Goal: Transaction & Acquisition: Book appointment/travel/reservation

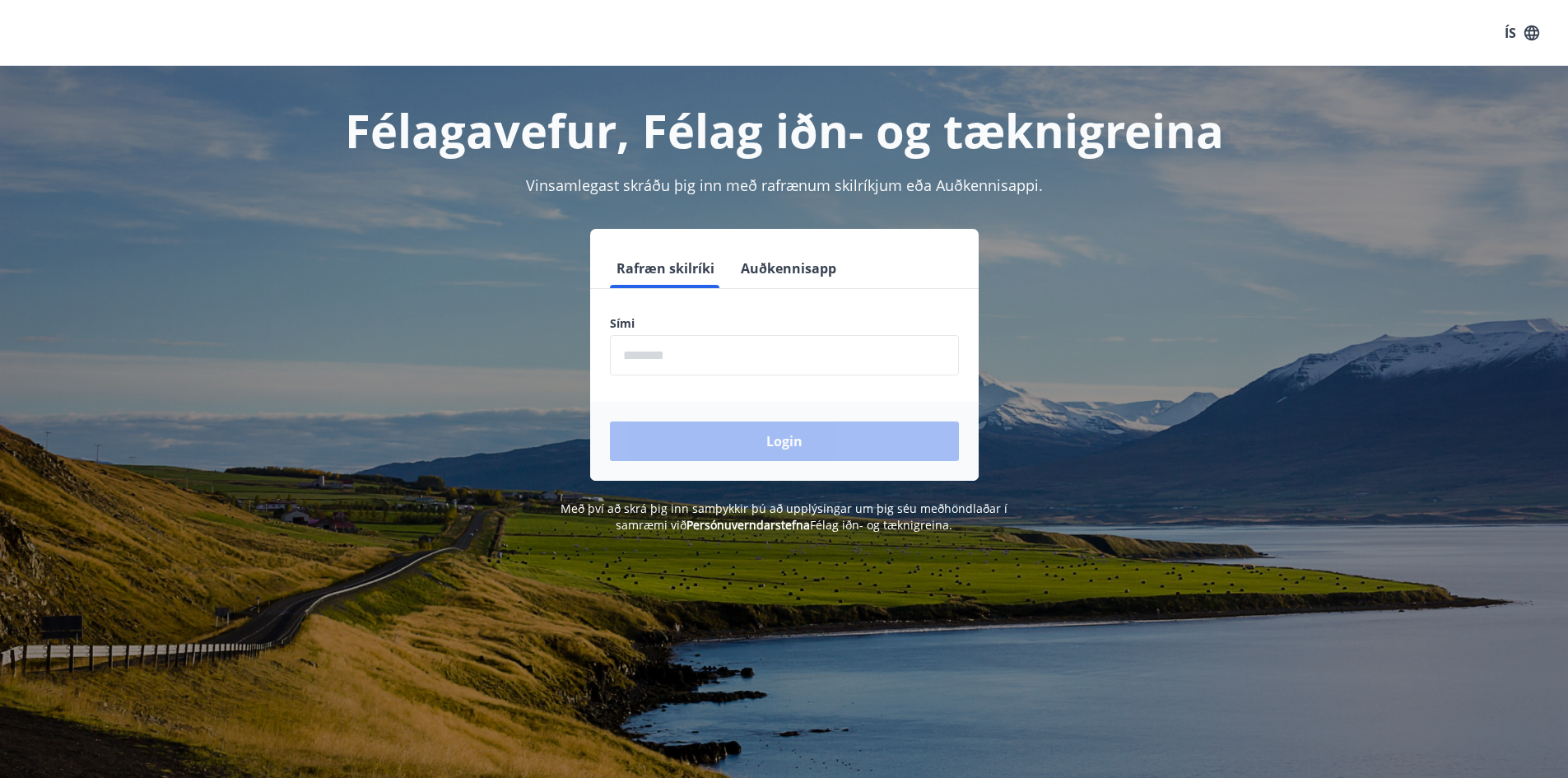
click at [635, 358] on input "phone" at bounding box center [785, 355] width 349 height 40
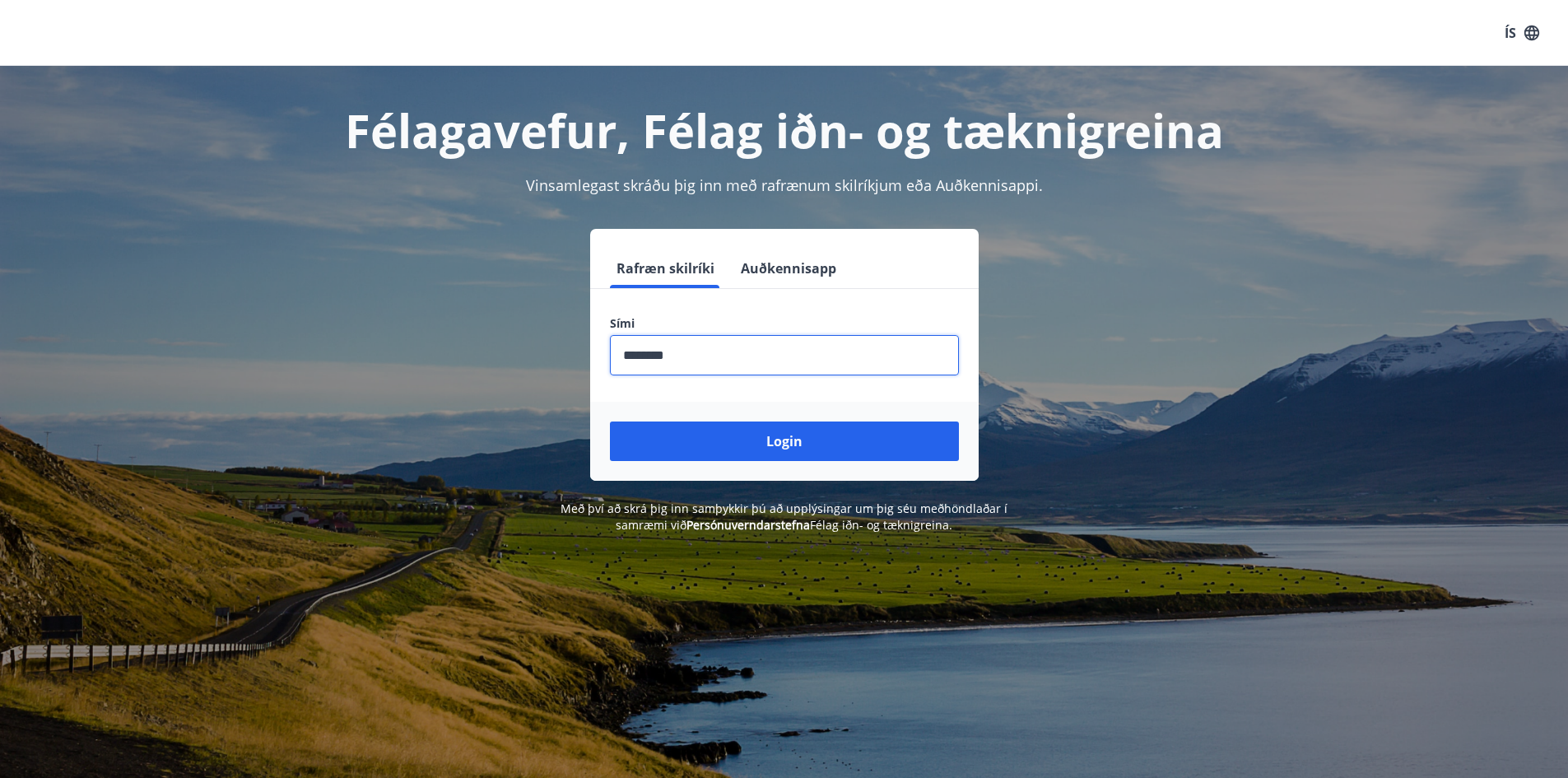
type input "********"
click at [610, 421] on button "Login" at bounding box center [785, 441] width 349 height 39
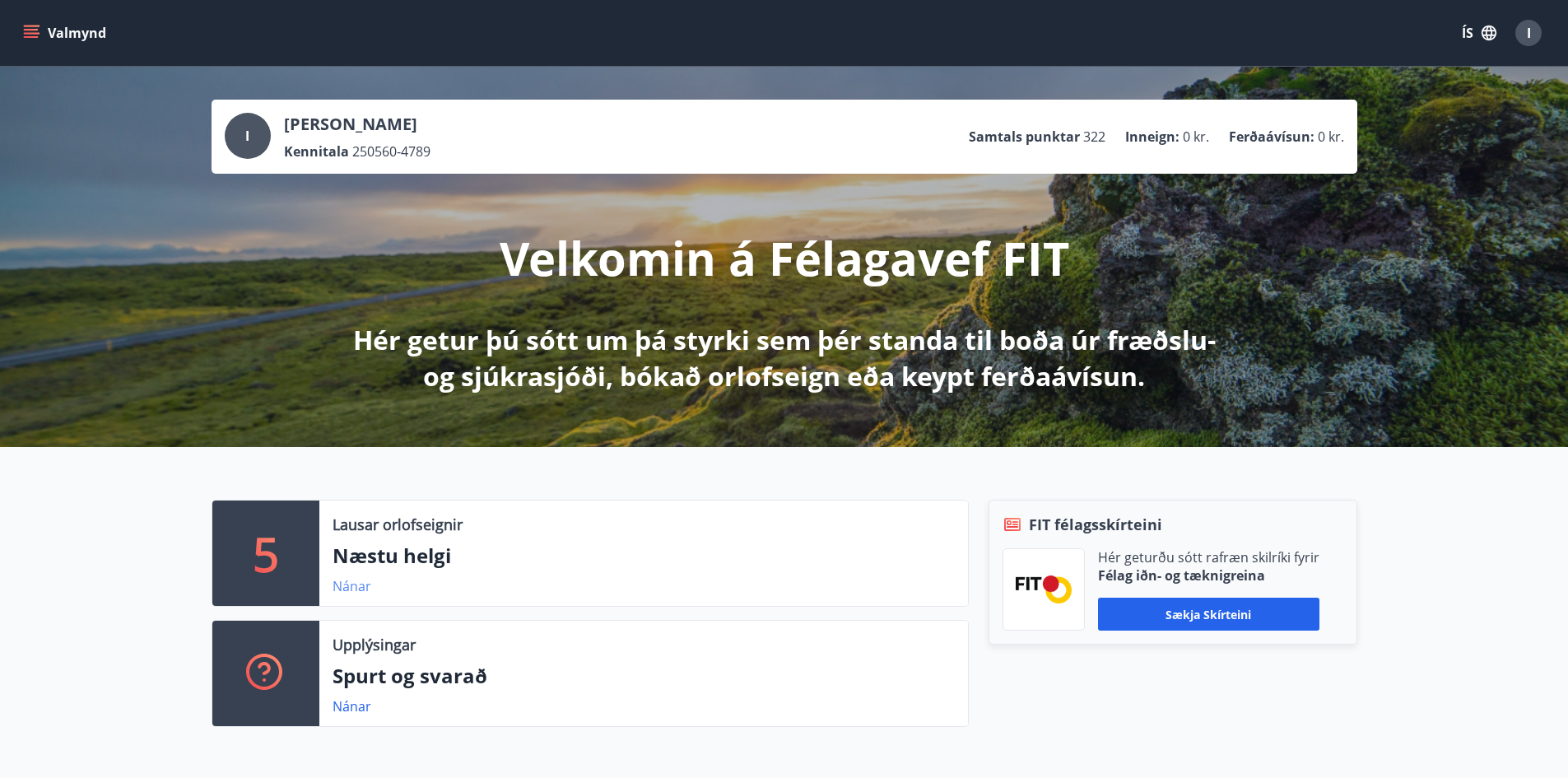
click at [355, 582] on link "Nánar" at bounding box center [351, 586] width 38 height 18
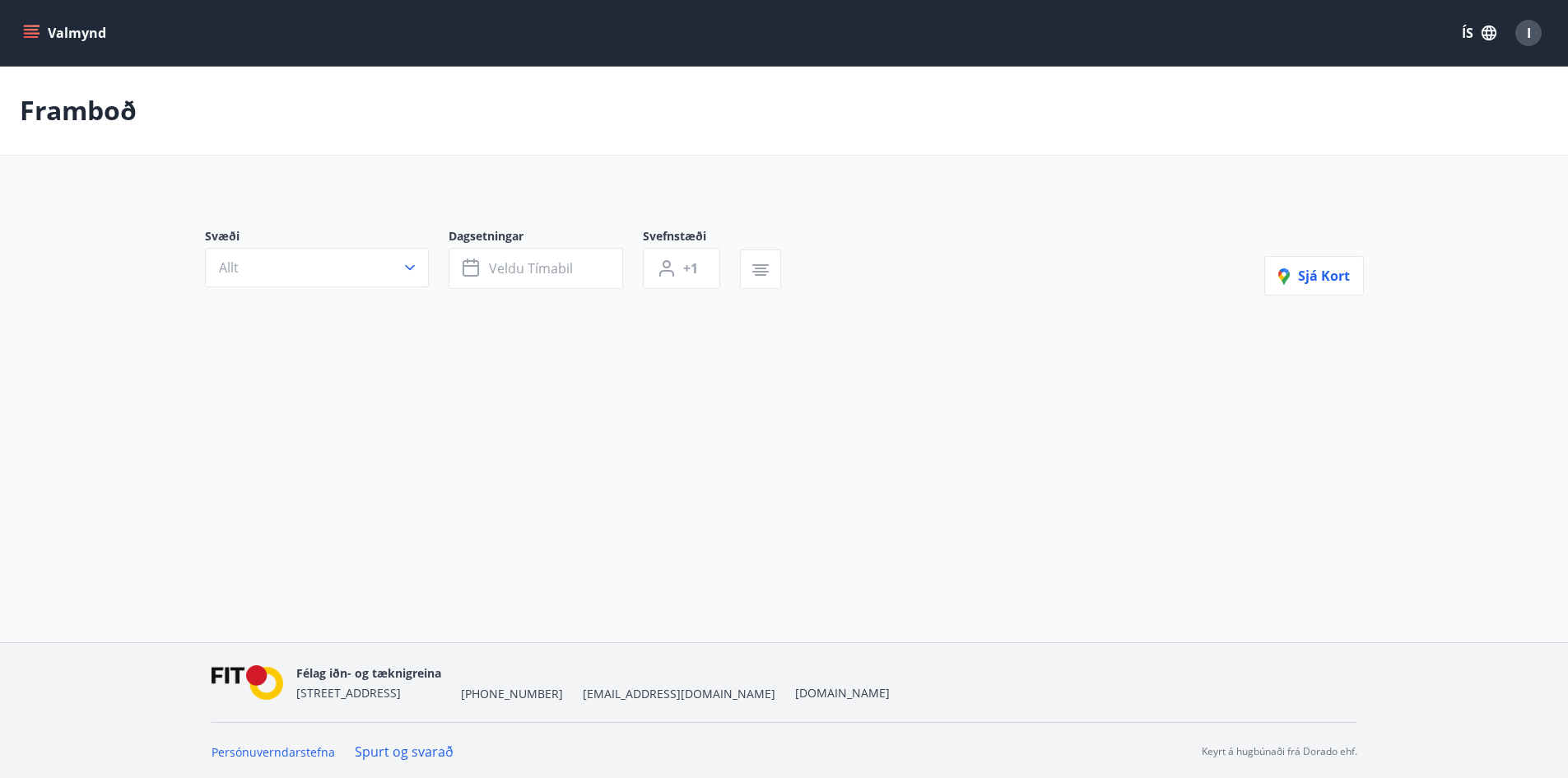
type input "*"
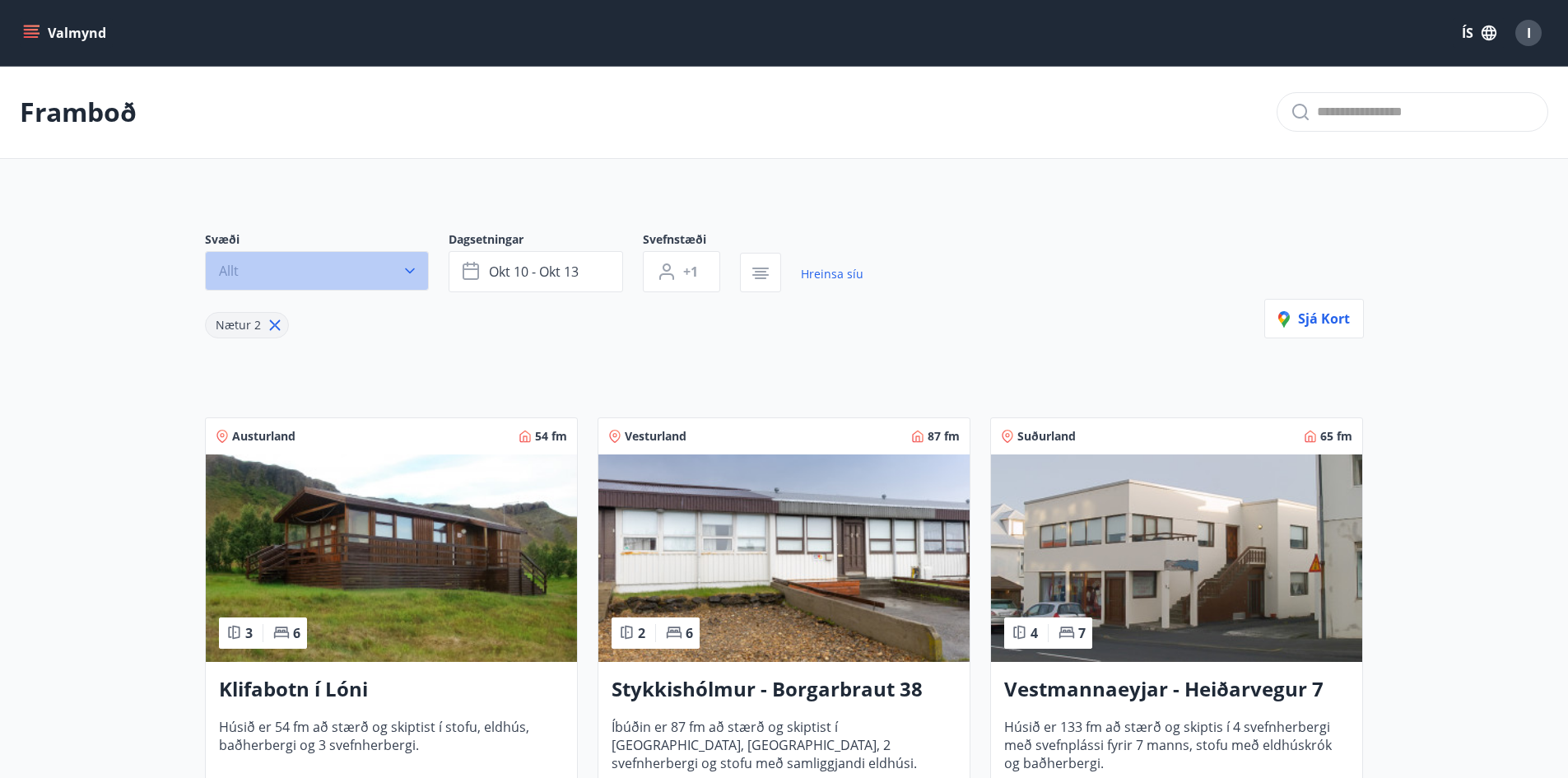
click at [398, 263] on button "Allt" at bounding box center [316, 270] width 224 height 39
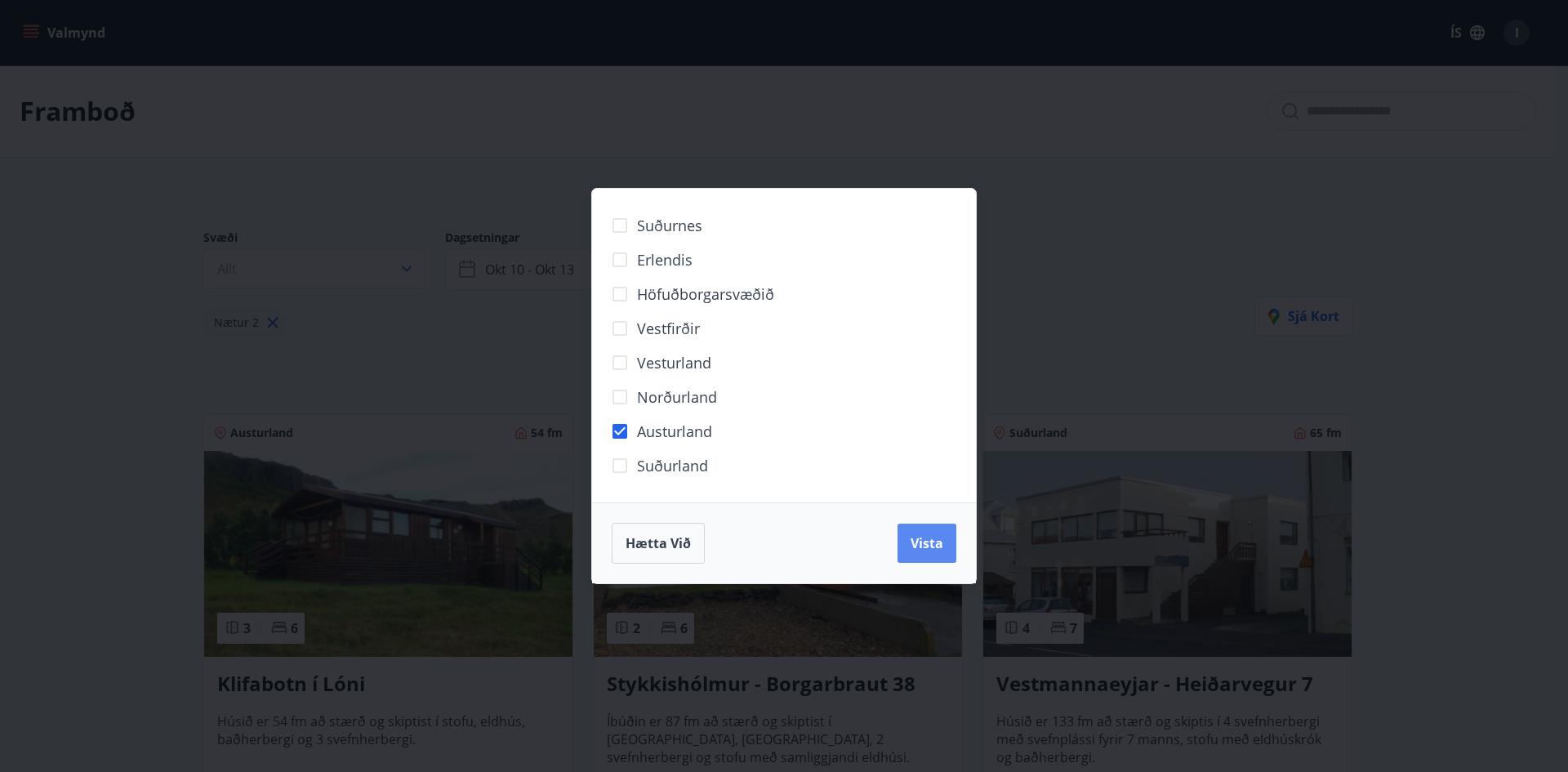
click at [925, 548] on span "Vista" at bounding box center [926, 542] width 33 height 18
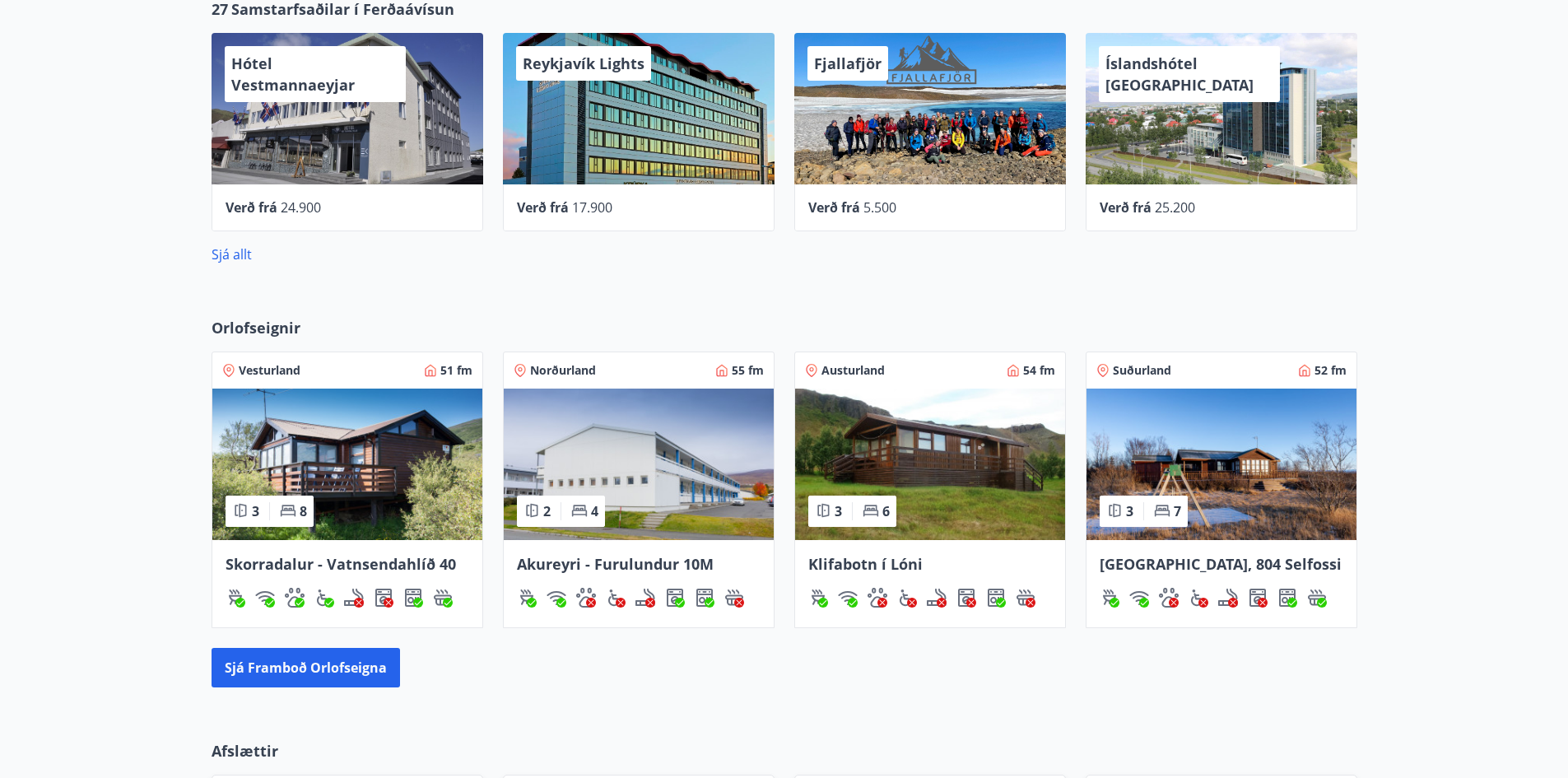
scroll to position [823, 0]
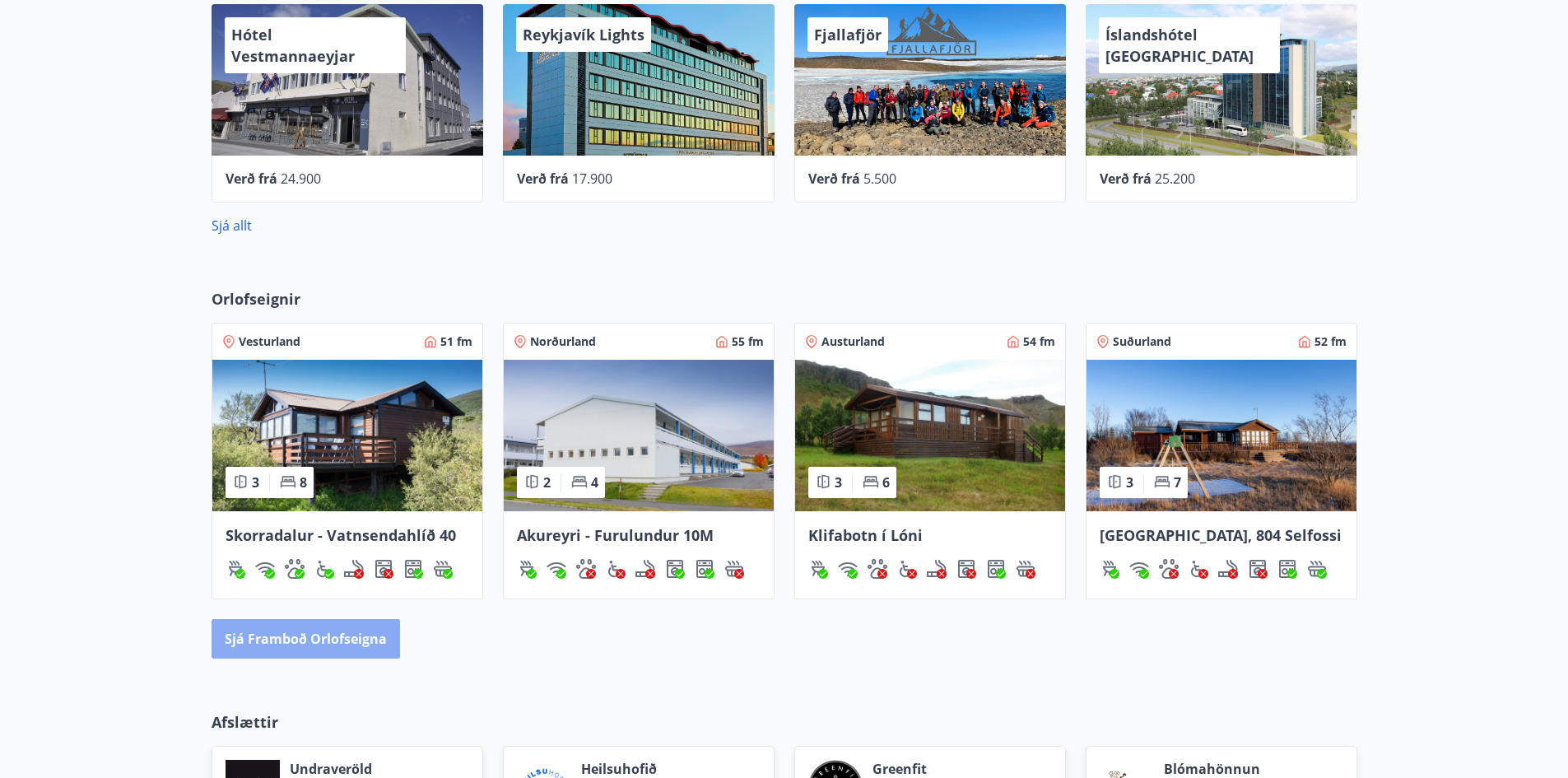
click at [302, 637] on button "Sjá framboð orlofseigna" at bounding box center [305, 638] width 189 height 39
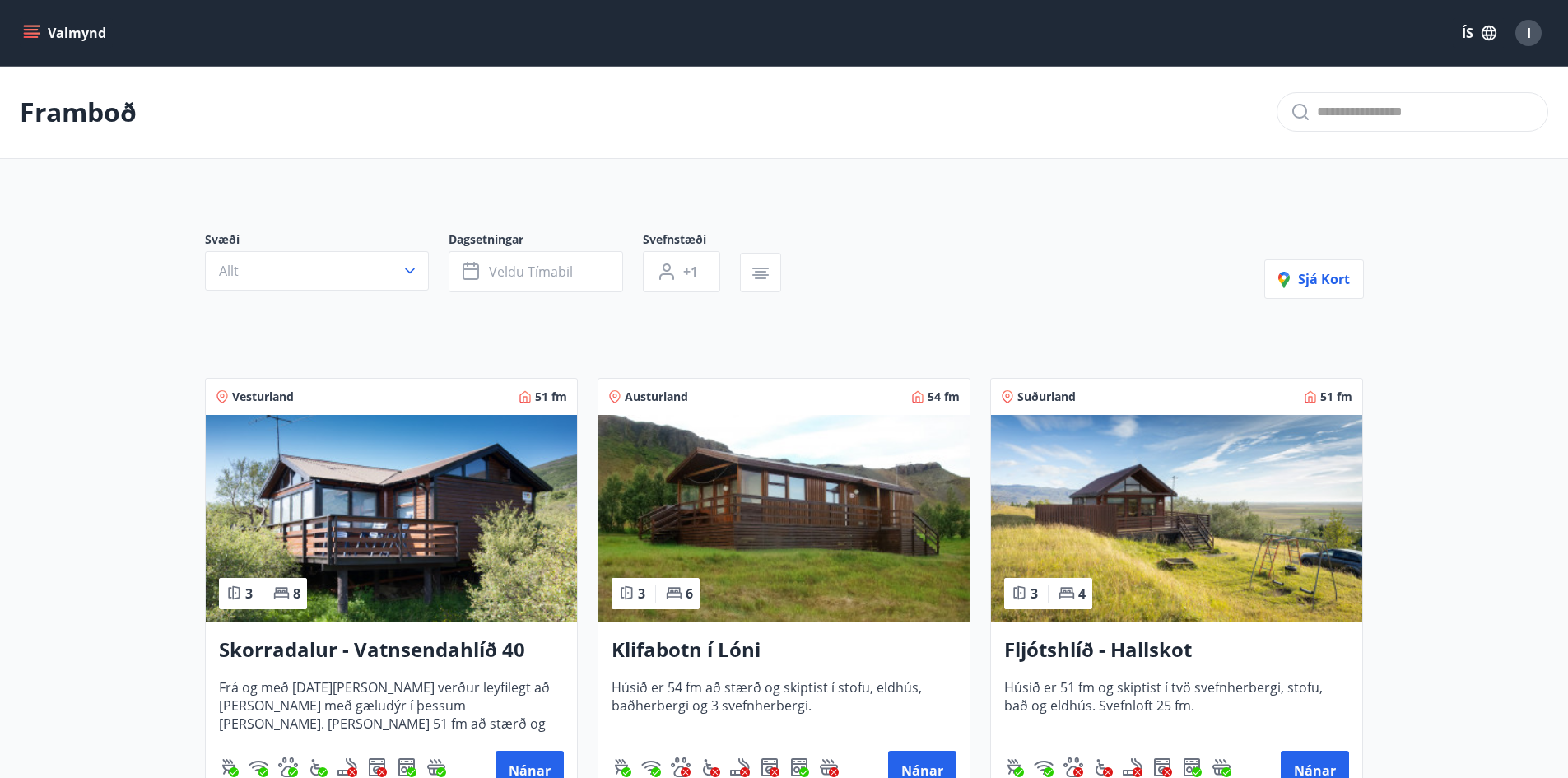
click at [1531, 34] on div "I" at bounding box center [1529, 33] width 26 height 26
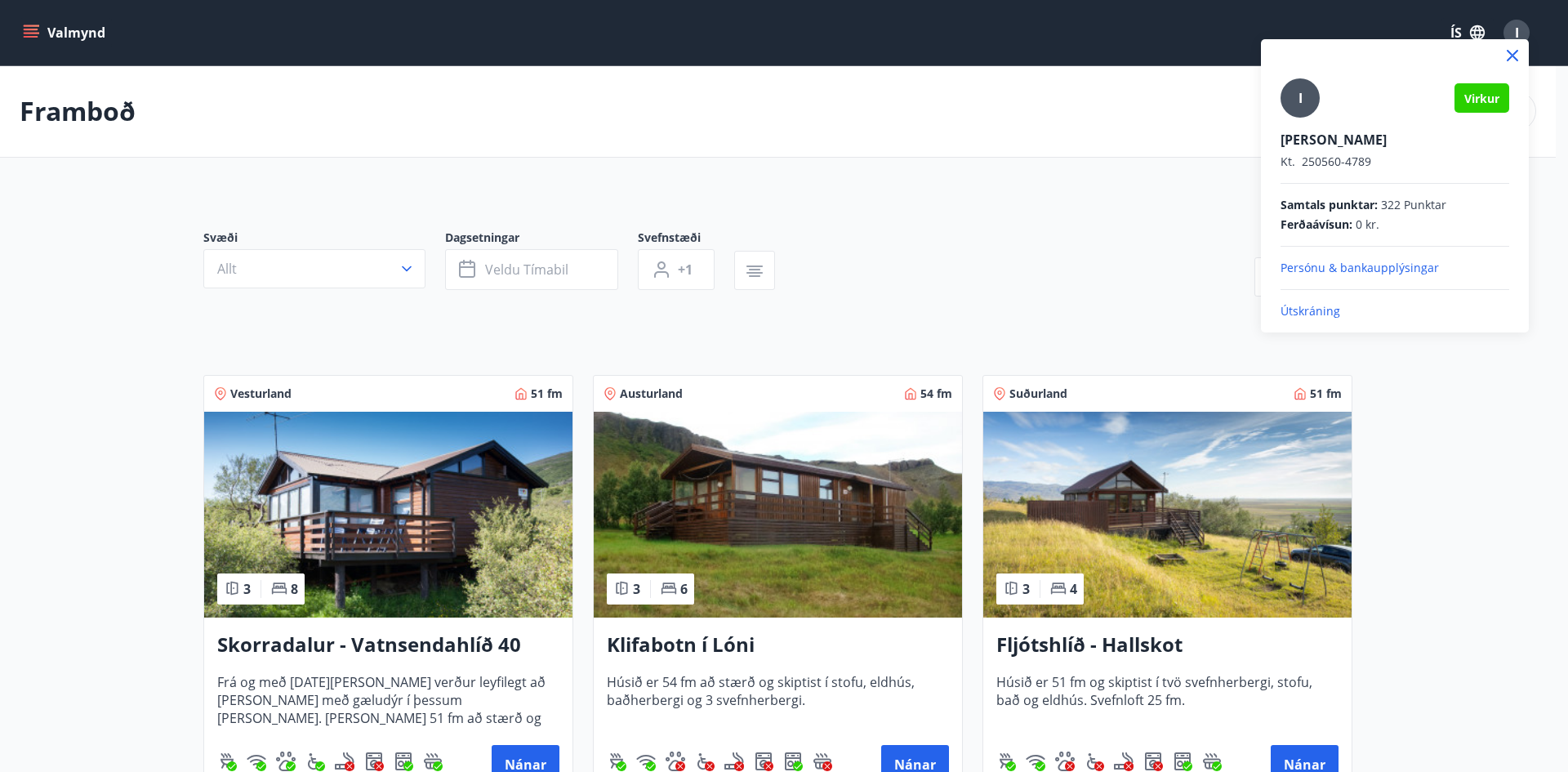
click at [1296, 307] on p "Útskráning" at bounding box center [1395, 311] width 229 height 17
